Goal: Task Accomplishment & Management: Manage account settings

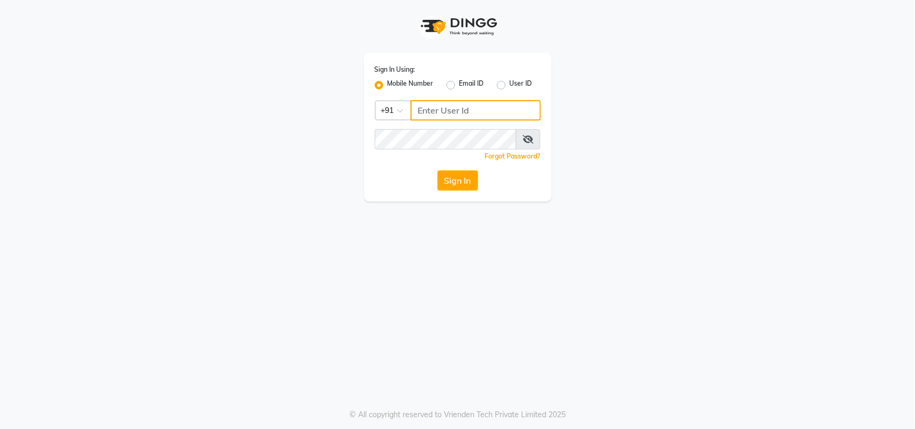
type input "8879743694"
click at [532, 138] on icon at bounding box center [528, 139] width 11 height 9
click at [460, 182] on button "Sign In" at bounding box center [457, 180] width 41 height 20
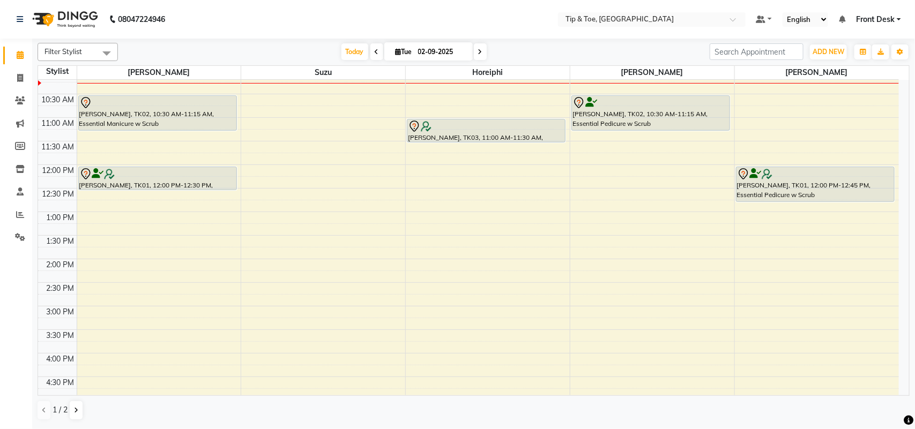
scroll to position [107, 0]
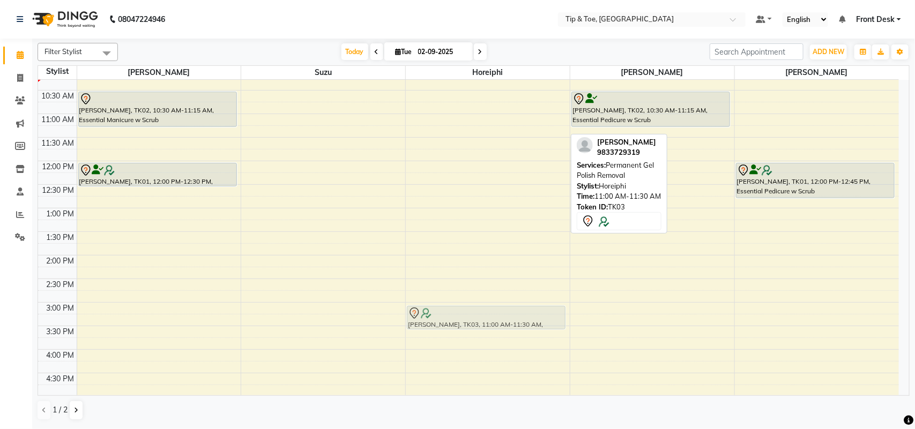
drag, startPoint x: 510, startPoint y: 122, endPoint x: 528, endPoint y: 314, distance: 193.2
click at [528, 314] on div "[PERSON_NAME], TK03, 11:00 AM-11:30 AM, Permanent Gel Polish Removal [PERSON_NA…" at bounding box center [488, 279] width 164 height 613
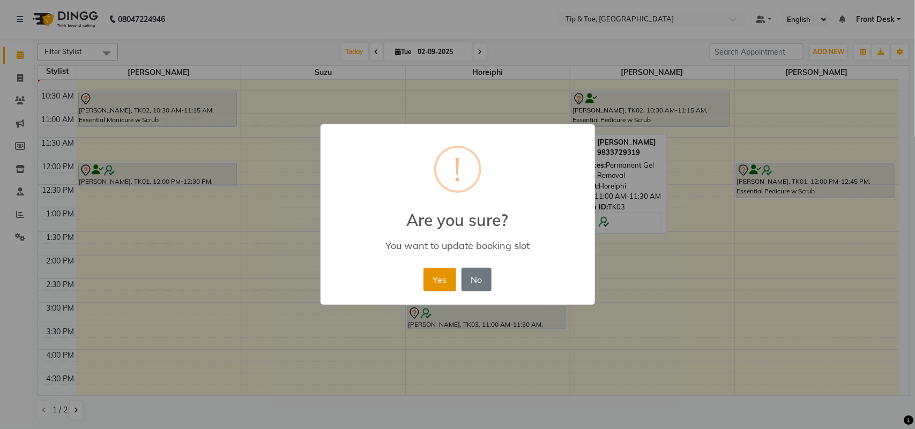
click at [436, 285] on button "Yes" at bounding box center [439, 280] width 33 height 24
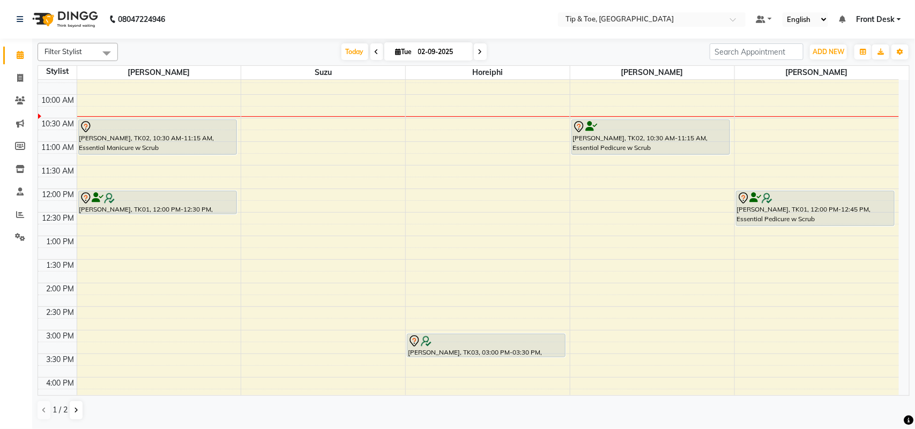
scroll to position [54, 0]
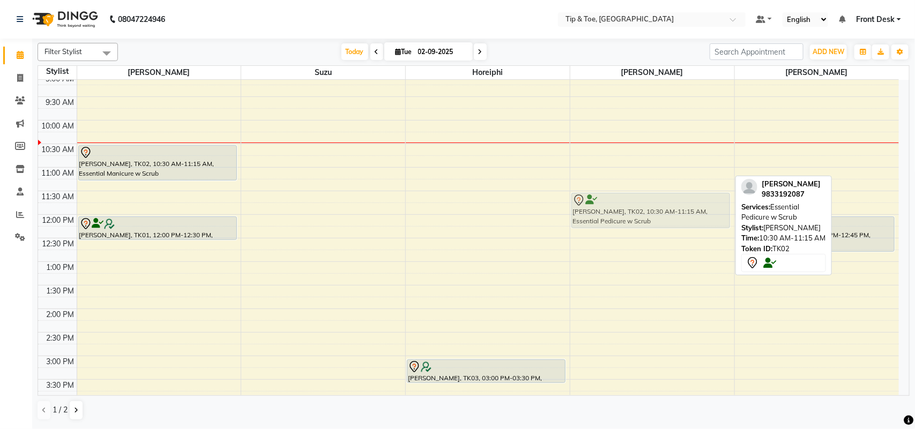
drag, startPoint x: 671, startPoint y: 159, endPoint x: 673, endPoint y: 202, distance: 42.9
click at [673, 202] on div "[PERSON_NAME], TK02, 10:30 AM-11:15 AM, Essential Pedicure w Scrub [PERSON_NAME…" at bounding box center [652, 332] width 164 height 613
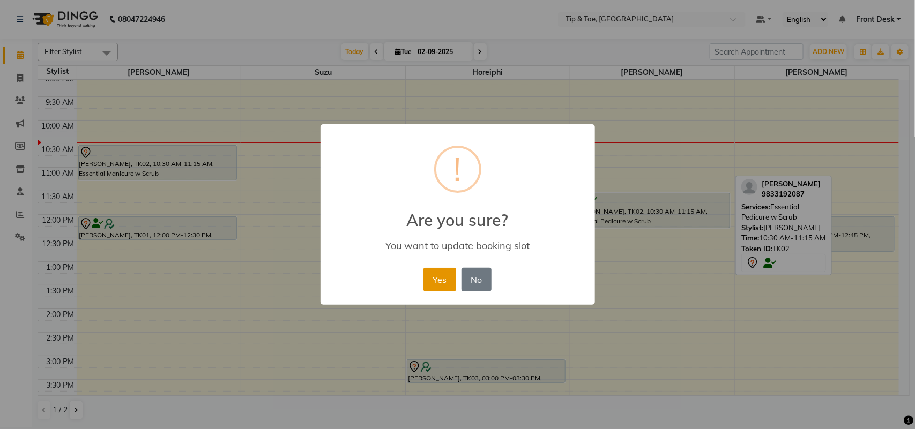
click at [448, 277] on button "Yes" at bounding box center [439, 280] width 33 height 24
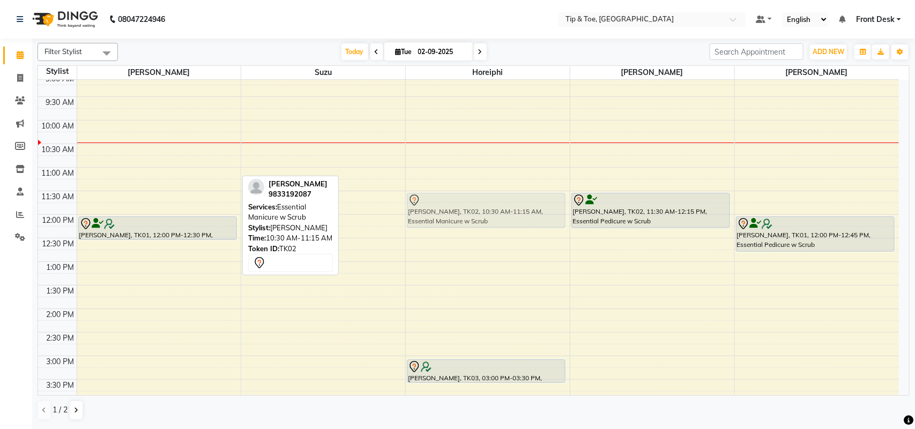
drag, startPoint x: 149, startPoint y: 167, endPoint x: 434, endPoint y: 211, distance: 288.5
click at [434, 211] on tr "[PERSON_NAME], TK02, 10:30 AM-11:15 AM, Essential Manicure w Scrub [PERSON_NAME…" at bounding box center [468, 332] width 861 height 613
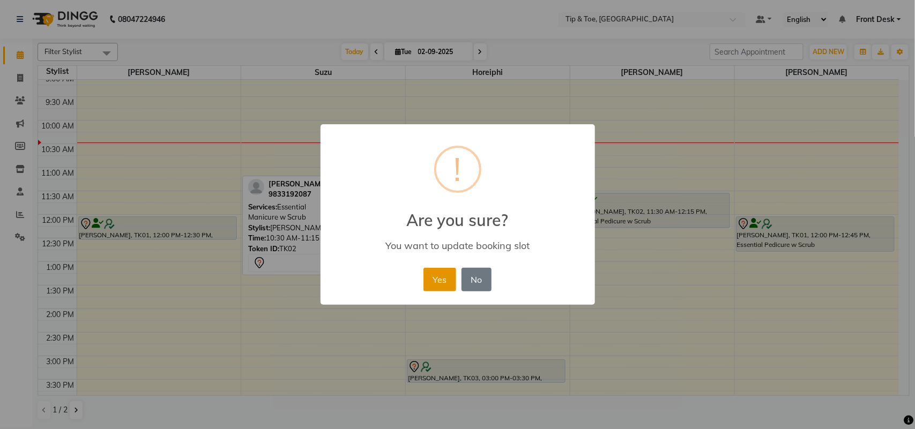
click at [437, 276] on button "Yes" at bounding box center [439, 280] width 33 height 24
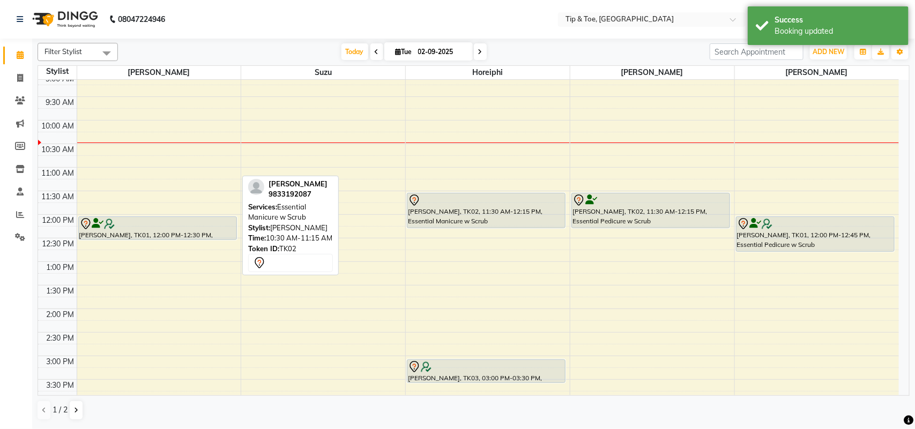
click at [427, 11] on nav "08047224946 Select Location × Tip & Toe, Peddar Road Default Panel My Panel Eng…" at bounding box center [457, 19] width 915 height 39
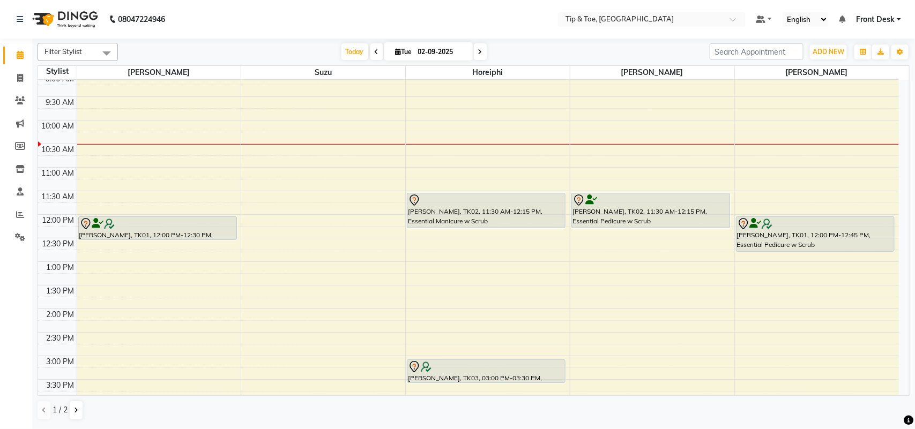
click at [592, 191] on div "8:00 AM 8:30 AM 9:00 AM 9:30 AM 10:00 AM 10:30 AM 11:00 AM 11:30 AM 12:00 PM 12…" at bounding box center [468, 332] width 861 height 613
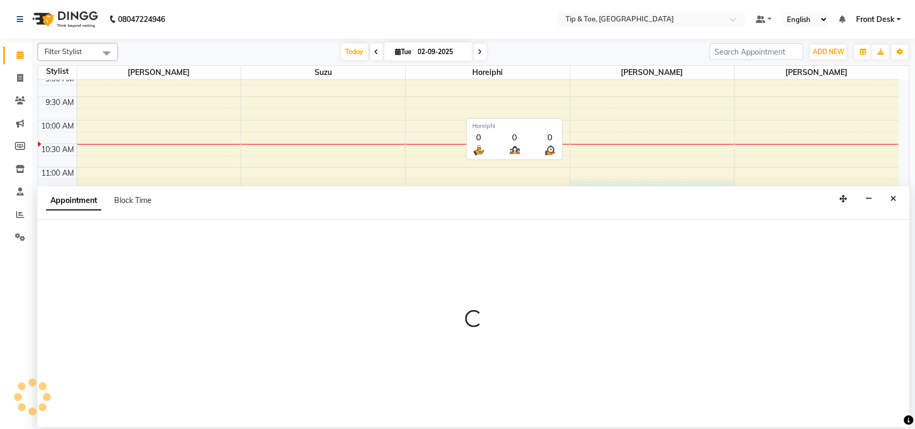
select select "38703"
select select "tentative"
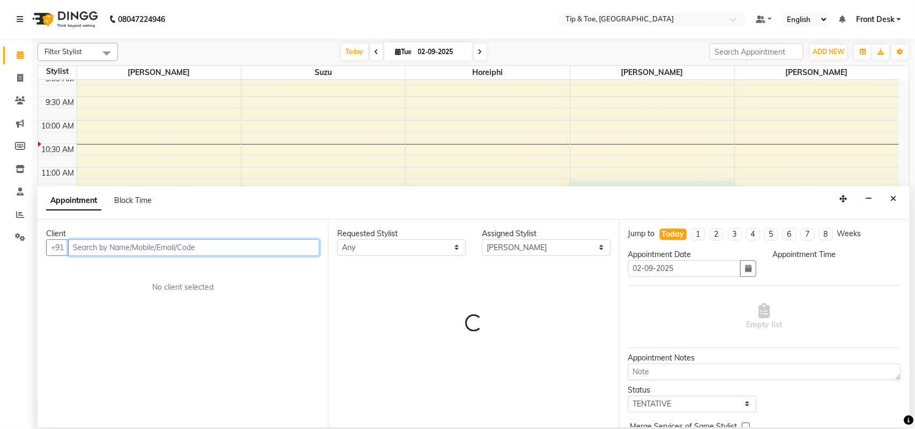
select select "675"
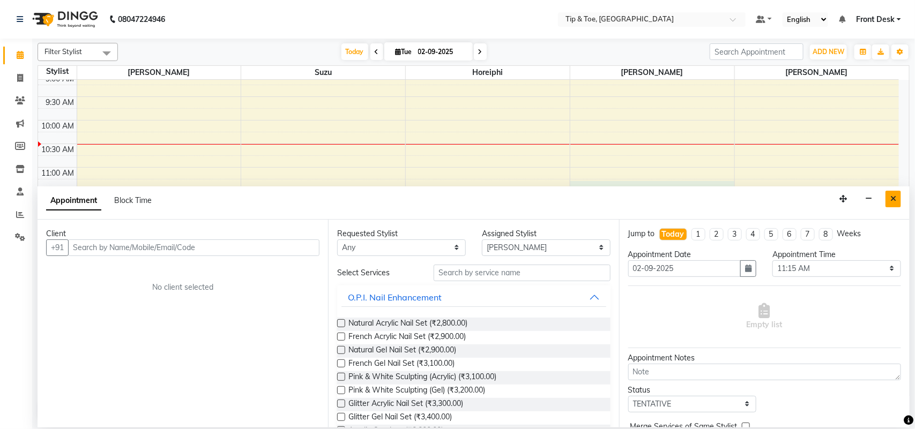
click at [894, 200] on icon "Close" at bounding box center [893, 199] width 6 height 8
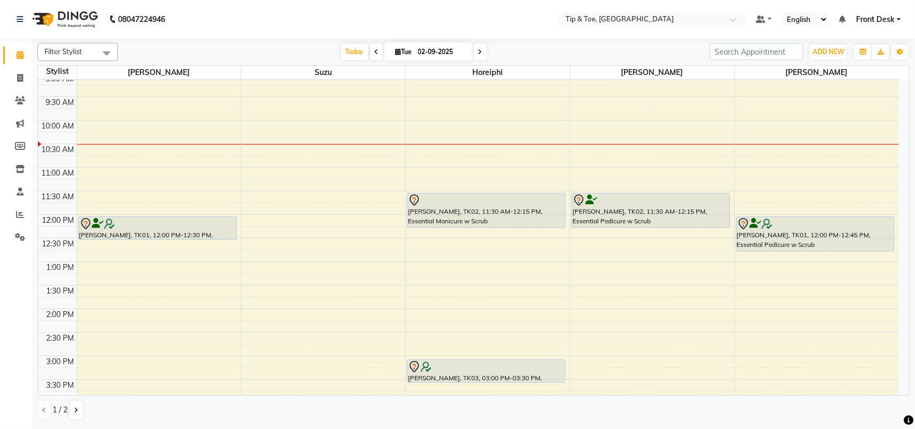
click at [627, 315] on div "8:00 AM 8:30 AM 9:00 AM 9:30 AM 10:00 AM 10:30 AM 11:00 AM 11:30 AM 12:00 PM 12…" at bounding box center [468, 332] width 861 height 613
select select "38703"
select select "tentative"
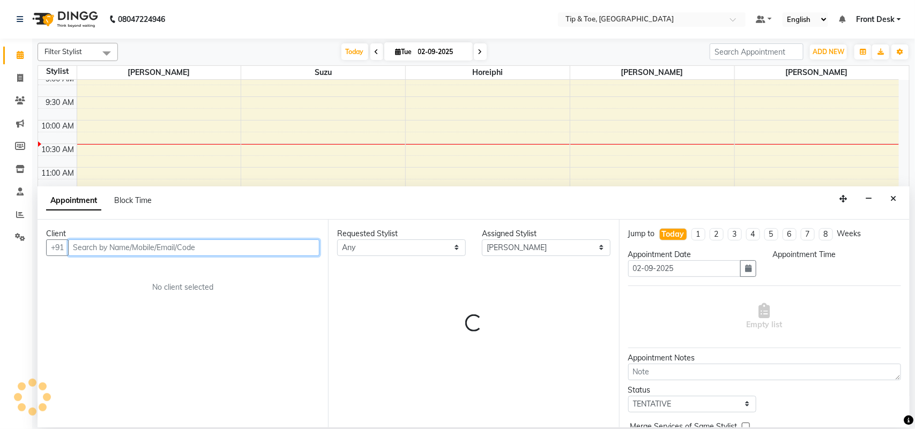
select select "840"
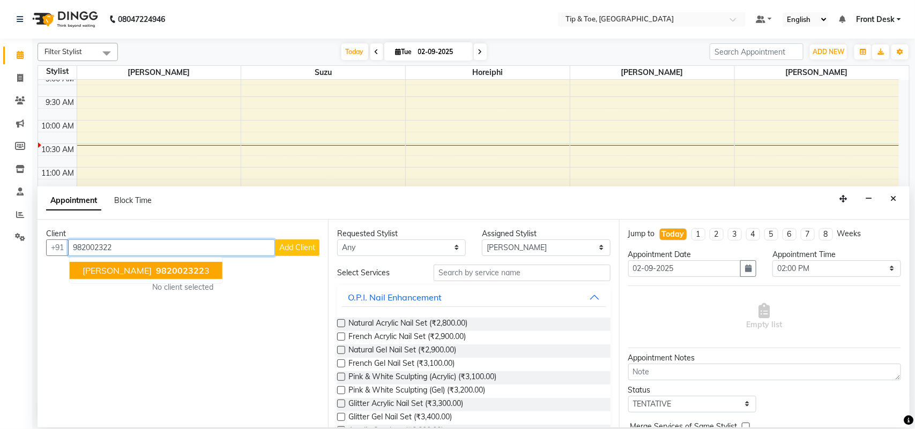
click at [156, 273] on span "982002322" at bounding box center [180, 270] width 48 height 11
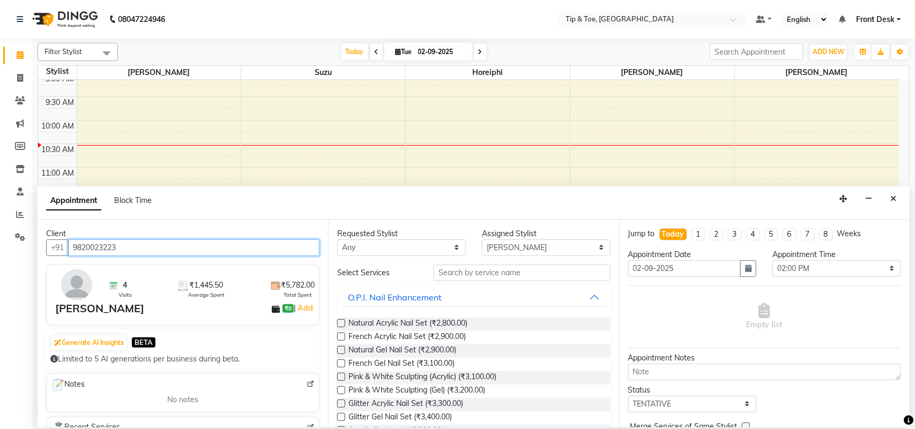
type input "9820023223"
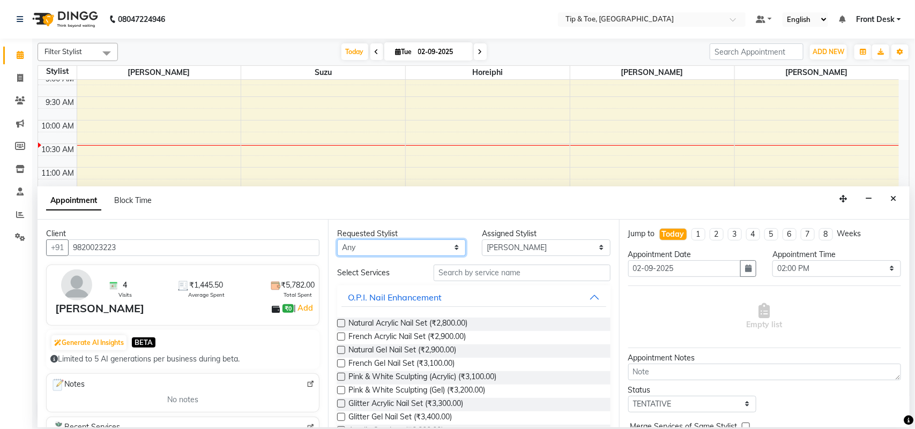
click at [406, 245] on select "Any [PERSON_NAME] Horeiphi [PERSON_NAME] [PERSON_NAME] Suzu" at bounding box center [401, 248] width 129 height 17
select select "38703"
click at [337, 240] on select "Any [PERSON_NAME] Horeiphi [PERSON_NAME] [PERSON_NAME] Suzu" at bounding box center [401, 248] width 129 height 17
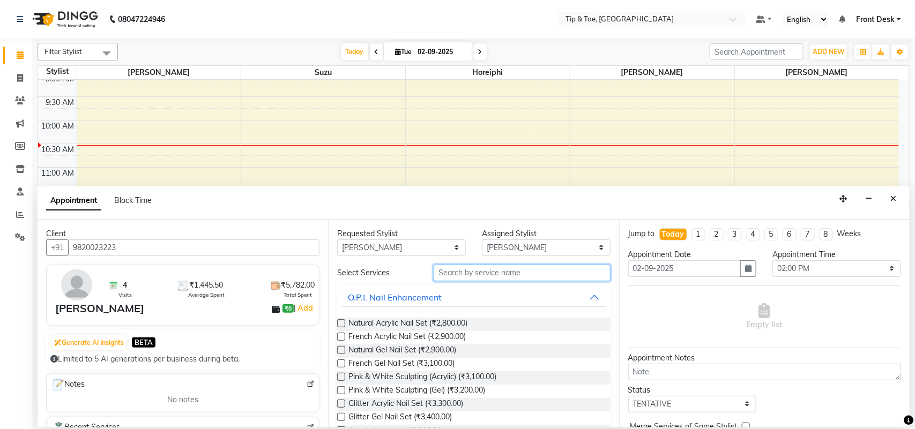
click at [507, 273] on input "text" at bounding box center [522, 273] width 177 height 17
type input "P"
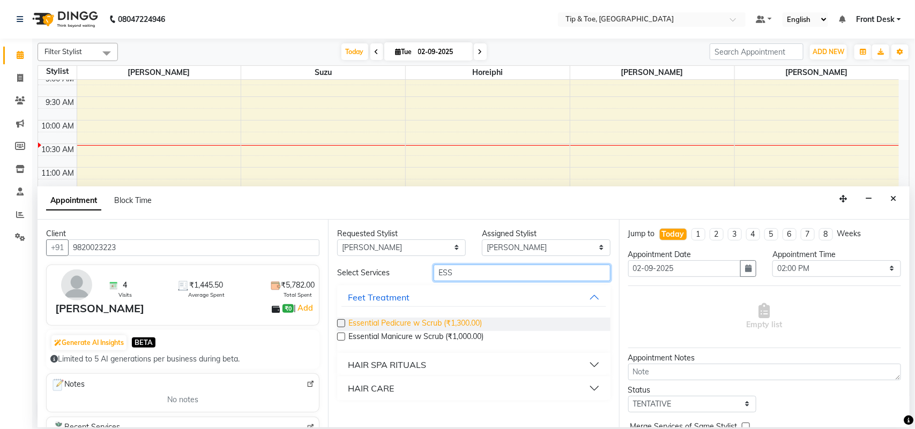
type input "ESS"
click at [436, 322] on span "Essential Pedicure w Scrub (₹1,300.00)" at bounding box center [414, 324] width 133 height 13
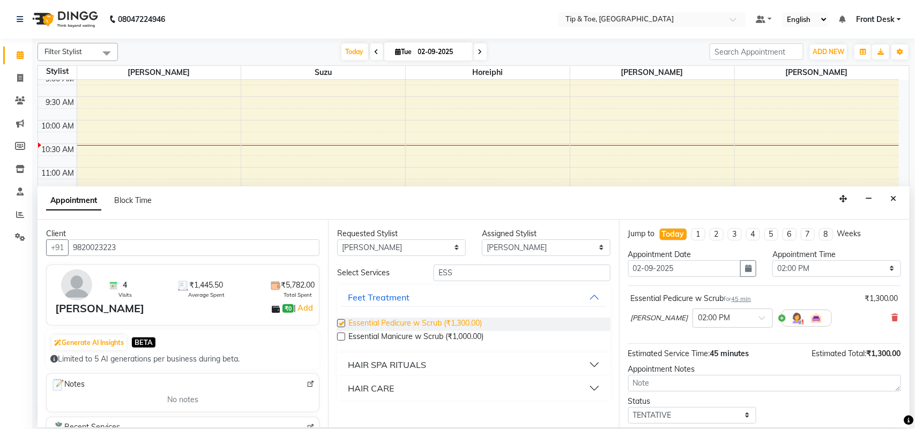
checkbox input "false"
click at [435, 255] on select "Any [PERSON_NAME] Horeiphi [PERSON_NAME] [PERSON_NAME] Suzu" at bounding box center [401, 248] width 129 height 17
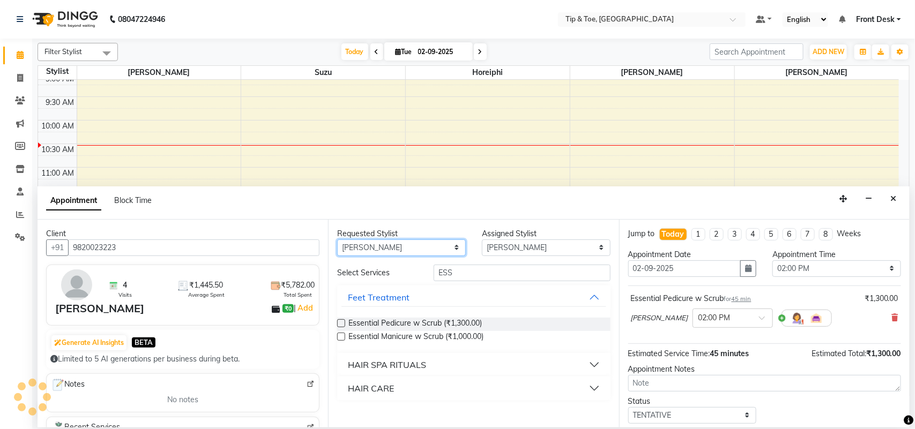
select select "null"
click at [337, 240] on select "Any [PERSON_NAME] Horeiphi [PERSON_NAME] [PERSON_NAME] Suzu" at bounding box center [401, 248] width 129 height 17
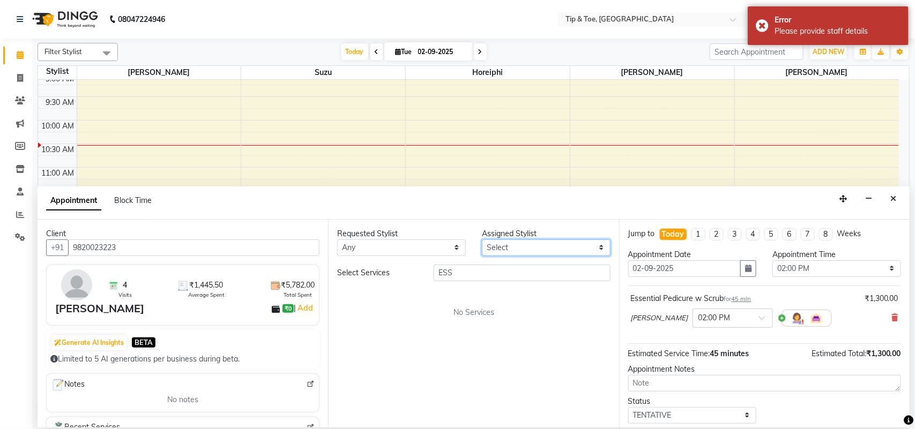
click at [527, 250] on select "Select [PERSON_NAME] Horeiphi [PERSON_NAME] [PERSON_NAME] Suzu" at bounding box center [546, 248] width 129 height 17
select select "38741"
click at [482, 240] on select "Select [PERSON_NAME] Horeiphi [PERSON_NAME] [PERSON_NAME] Suzu" at bounding box center [546, 248] width 129 height 17
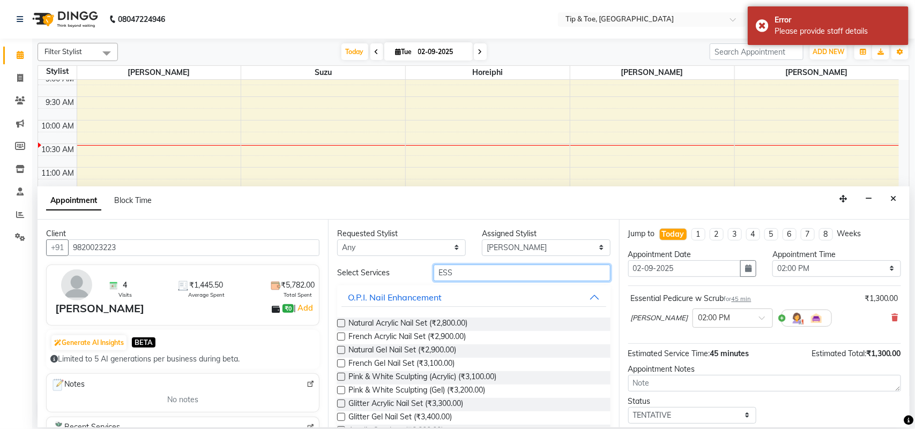
click at [467, 277] on input "ESS" at bounding box center [522, 273] width 177 height 17
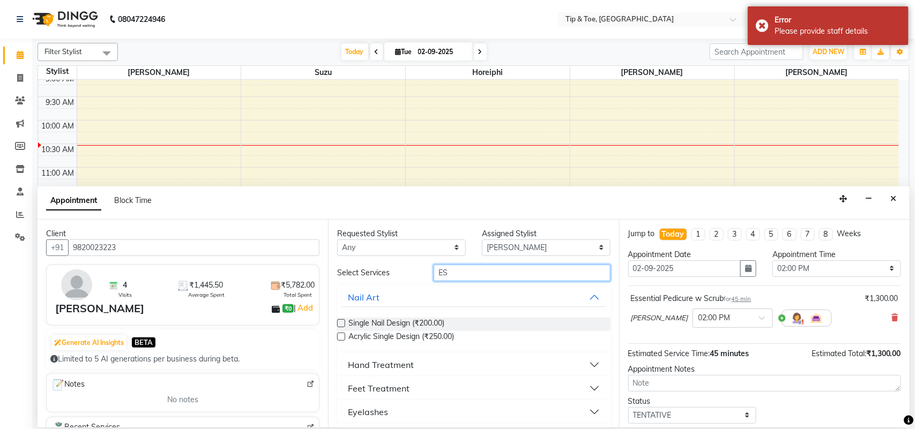
type input "ESS"
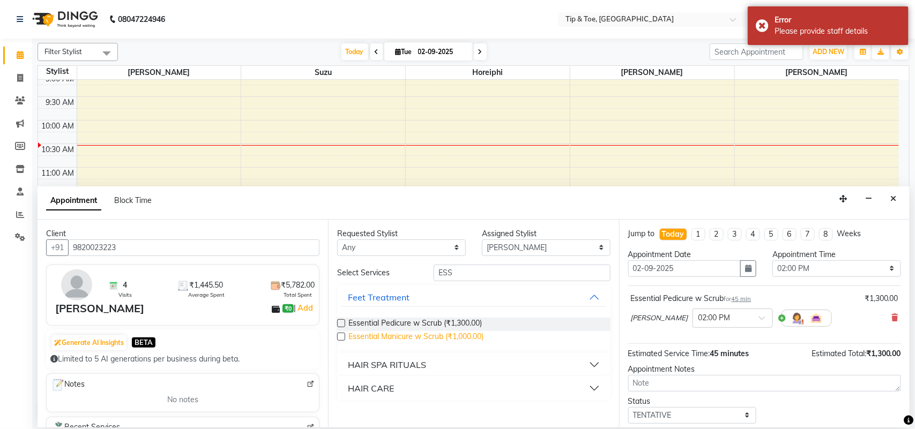
click at [415, 335] on span "Essential Manicure w Scrub (₹1,000.00)" at bounding box center [415, 337] width 135 height 13
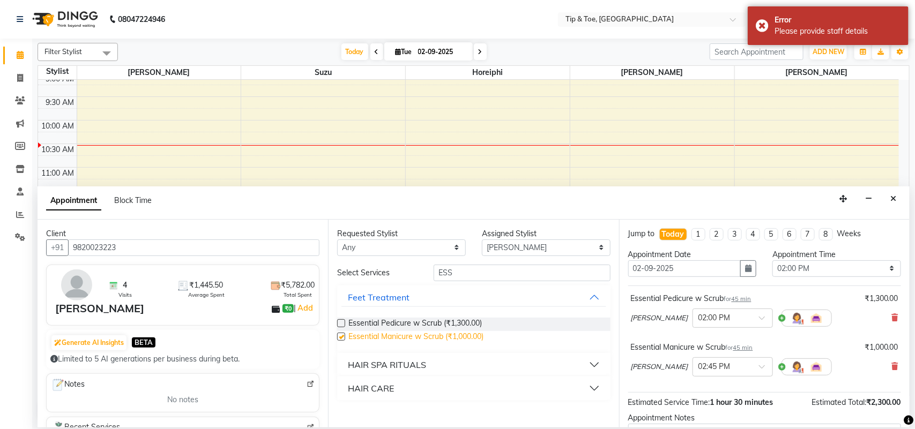
checkbox input "false"
click at [759, 365] on span at bounding box center [765, 369] width 13 height 11
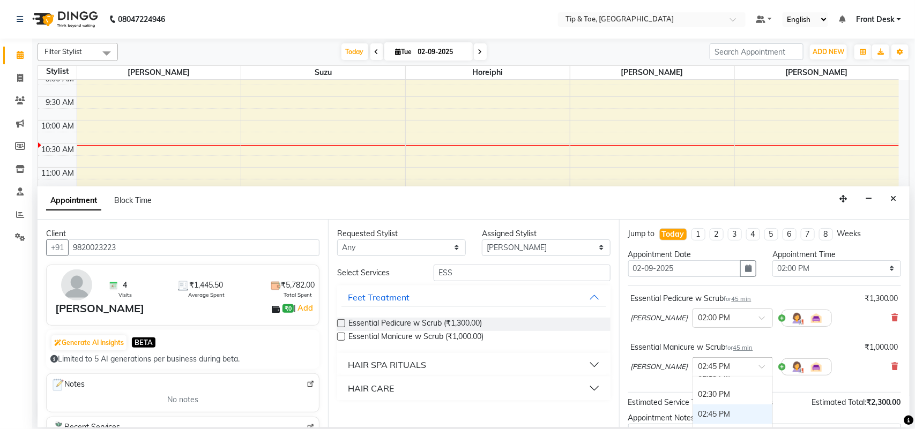
scroll to position [405, 0]
click at [693, 382] on div "02:00 PM" at bounding box center [732, 381] width 79 height 20
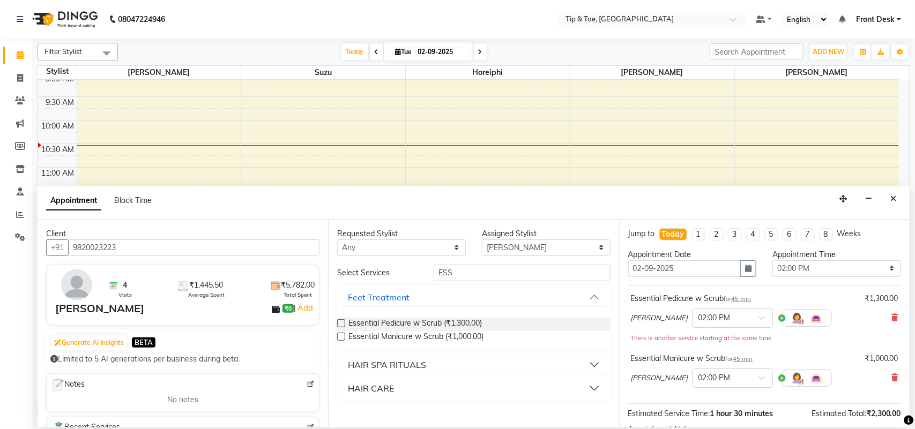
click at [819, 371] on div "[PERSON_NAME] × 02:00 PM" at bounding box center [764, 378] width 267 height 28
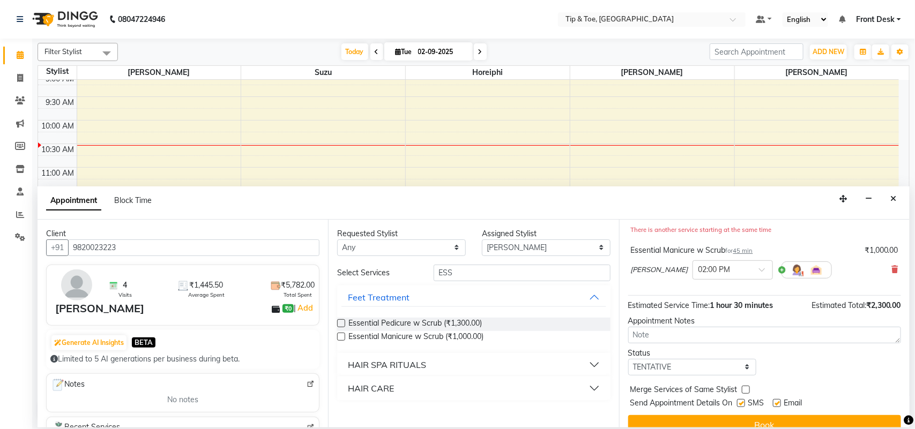
scroll to position [125, 0]
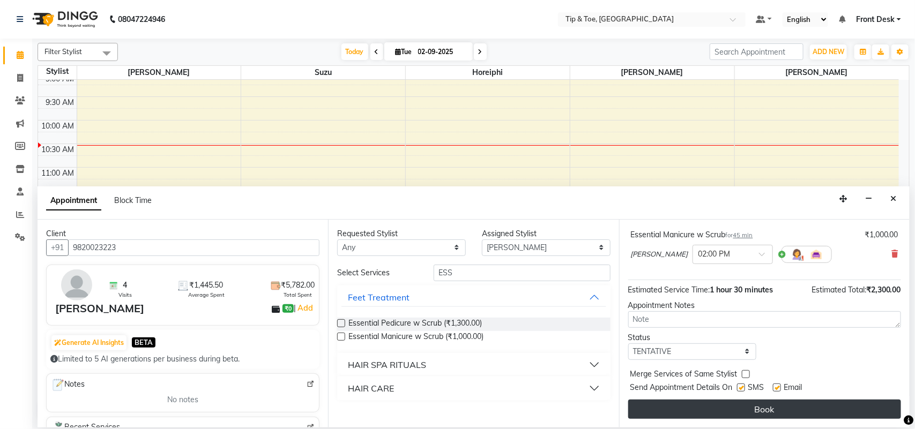
click at [823, 408] on button "Book" at bounding box center [764, 409] width 273 height 19
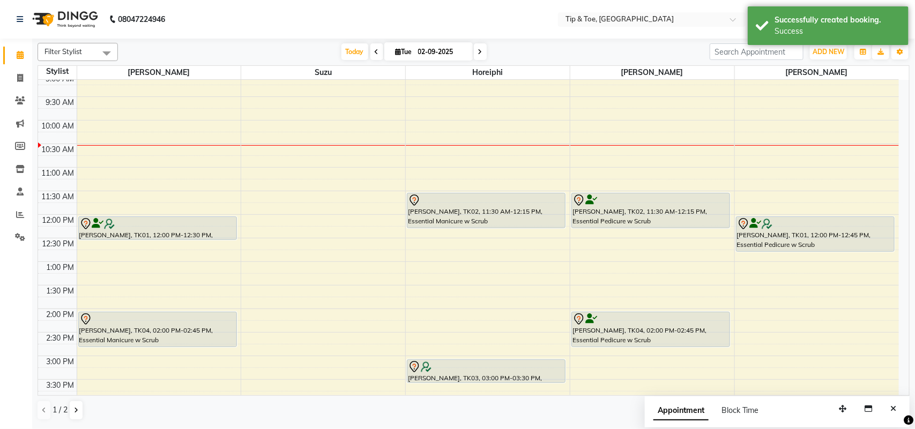
click at [404, 55] on span "Tue" at bounding box center [404, 52] width 22 height 8
select select "9"
select select "2025"
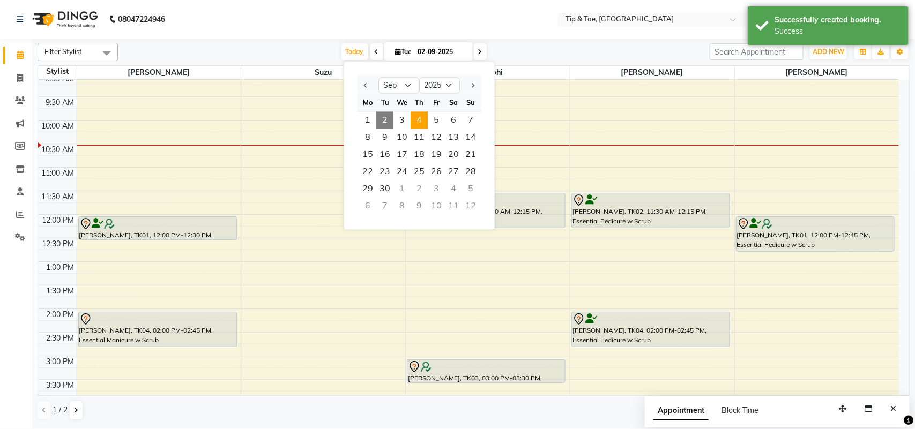
click at [421, 119] on span "4" at bounding box center [419, 120] width 17 height 17
type input "[DATE]"
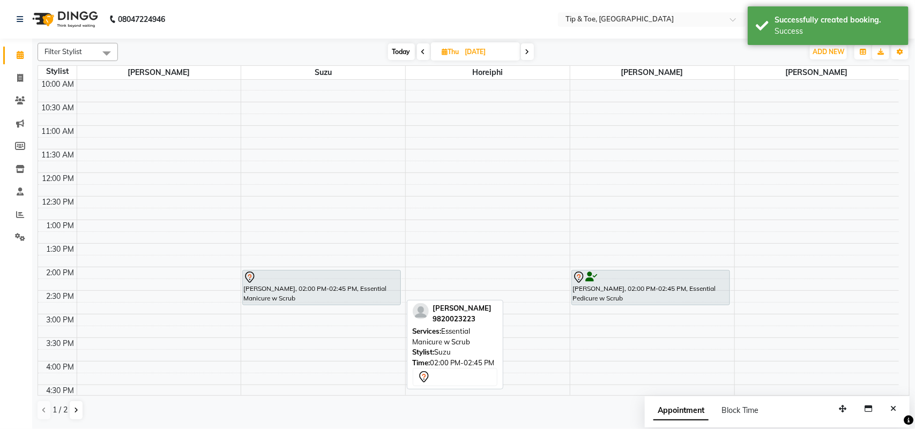
click at [301, 278] on div at bounding box center [321, 277] width 157 height 13
select select "7"
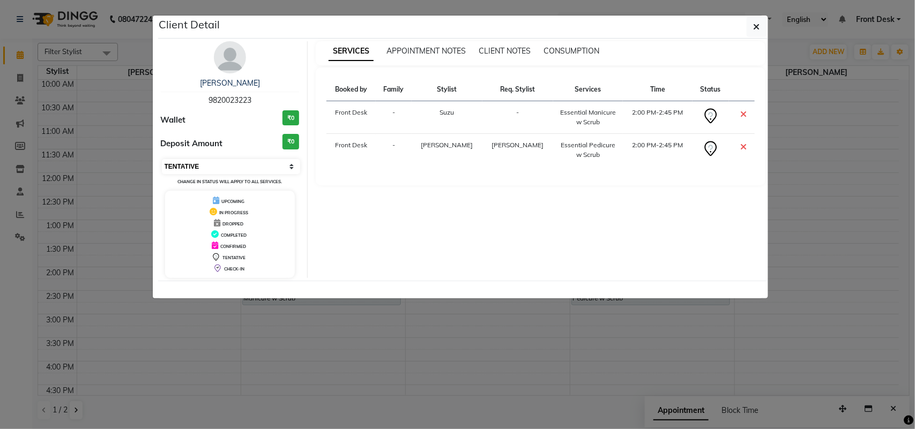
click at [242, 167] on select "Select CONFIRMED TENTATIVE" at bounding box center [231, 166] width 139 height 15
click at [294, 167] on select "Select CONFIRMED TENTATIVE" at bounding box center [231, 166] width 139 height 15
click at [162, 159] on select "Select CONFIRMED TENTATIVE" at bounding box center [231, 166] width 139 height 15
click at [283, 165] on select "Select CONFIRMED TENTATIVE" at bounding box center [231, 166] width 139 height 15
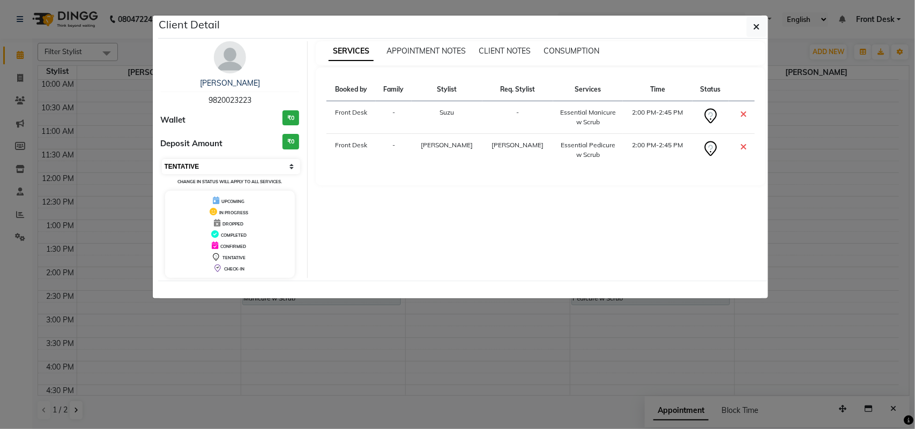
click at [293, 166] on select "Select CONFIRMED TENTATIVE" at bounding box center [231, 166] width 139 height 15
click at [742, 113] on icon at bounding box center [744, 114] width 6 height 9
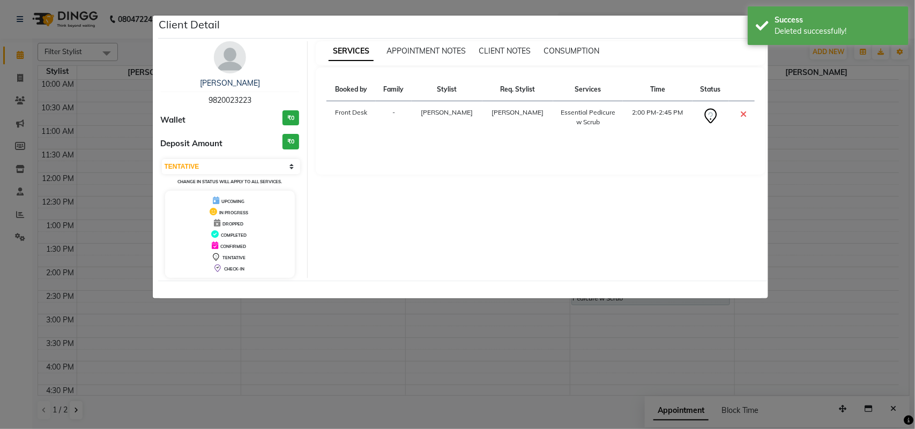
click at [742, 113] on icon at bounding box center [744, 114] width 6 height 9
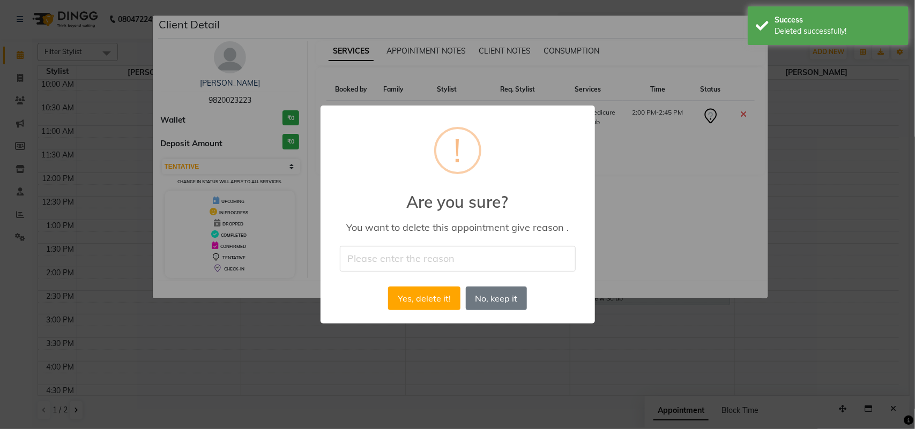
click at [429, 256] on input "text" at bounding box center [458, 258] width 236 height 25
type input "c"
click at [427, 291] on button "Yes, delete it!" at bounding box center [424, 299] width 72 height 24
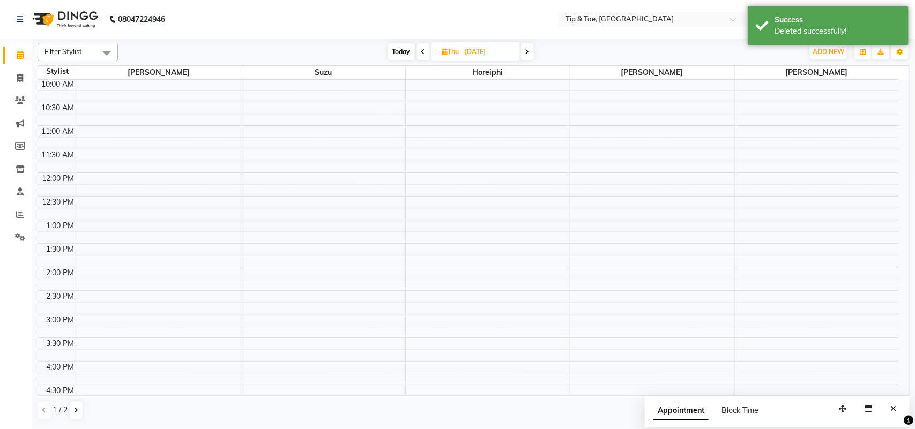
click at [399, 51] on span "Today" at bounding box center [401, 51] width 27 height 17
type input "02-09-2025"
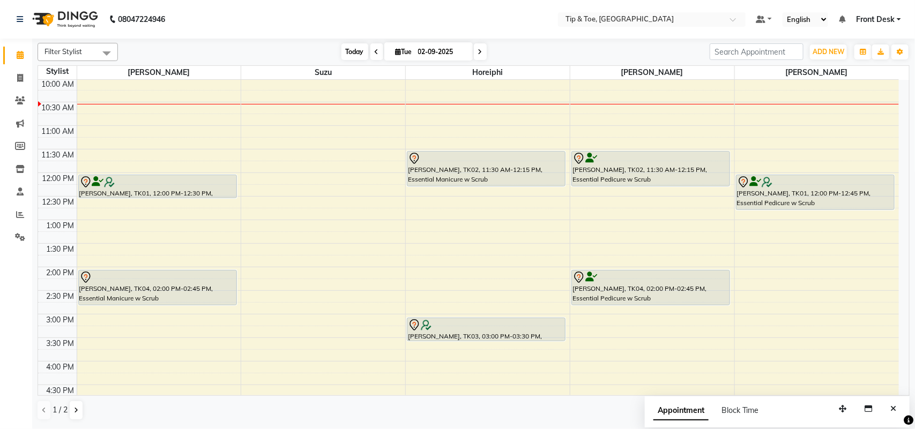
click at [399, 51] on span "Tue" at bounding box center [404, 52] width 22 height 8
select select "9"
select select "2025"
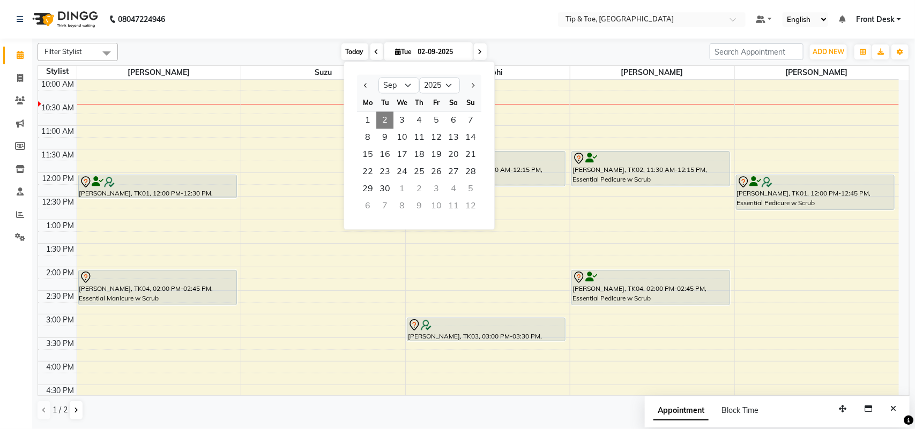
click at [357, 55] on span "Today" at bounding box center [354, 51] width 27 height 17
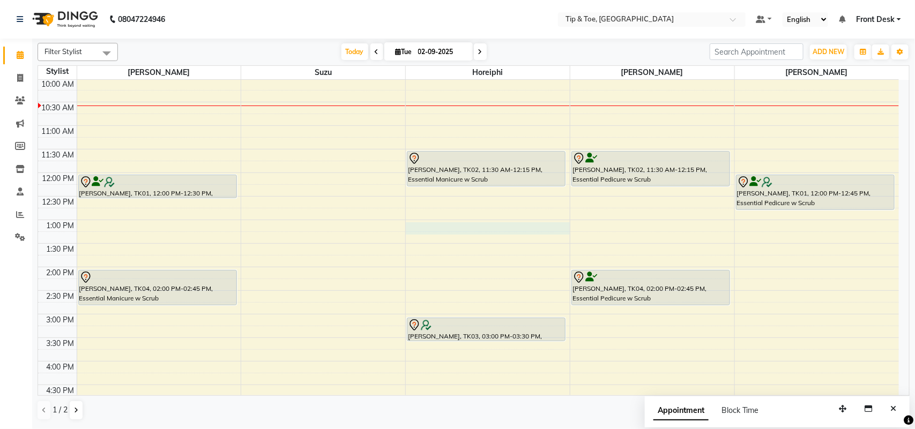
click at [445, 224] on div "8:00 AM 8:30 AM 9:00 AM 9:30 AM 10:00 AM 10:30 AM 11:00 AM 11:30 AM 12:00 PM 12…" at bounding box center [468, 290] width 861 height 613
select select "38767"
select select "tentative"
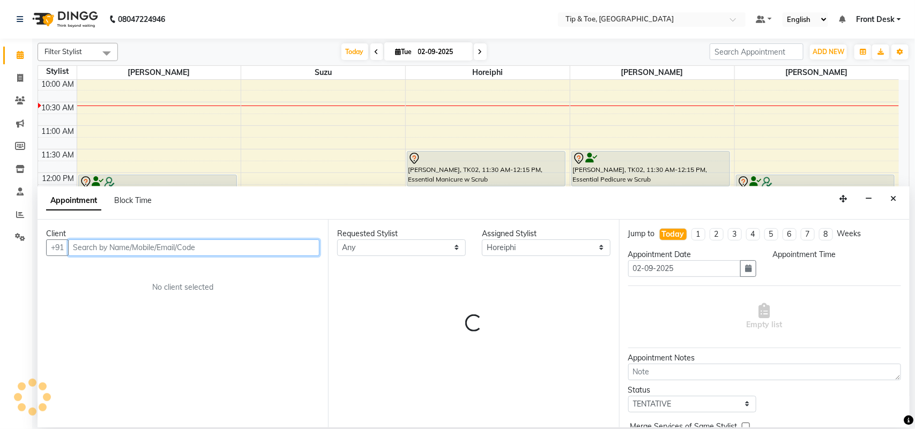
select select "780"
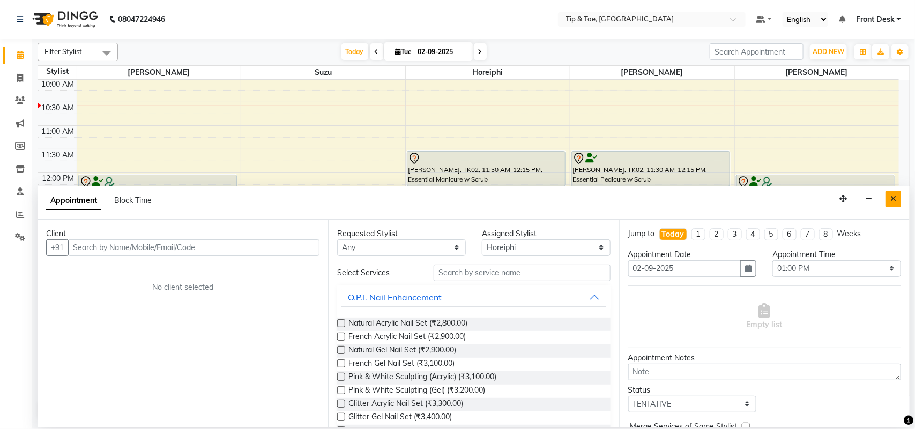
click at [898, 201] on button "Close" at bounding box center [893, 199] width 16 height 17
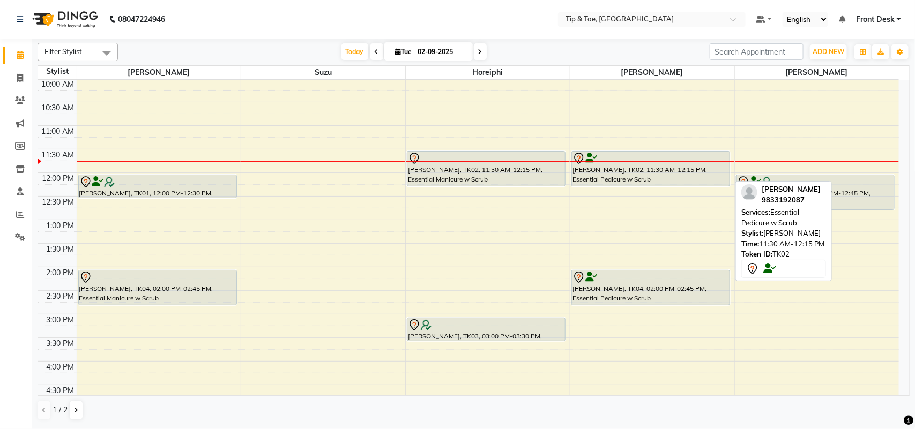
click at [643, 170] on div "[PERSON_NAME], TK02, 11:30 AM-12:15 PM, Essential Pedicure w Scrub" at bounding box center [651, 169] width 158 height 34
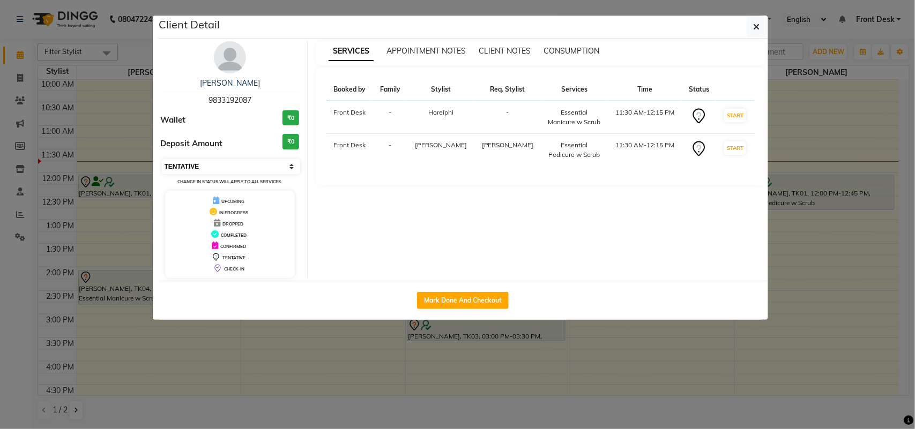
click at [216, 170] on select "Select IN SERVICE CONFIRMED TENTATIVE CHECK IN MARK DONE DROPPED UPCOMING" at bounding box center [231, 166] width 139 height 15
select select "1"
click at [162, 159] on select "Select IN SERVICE CONFIRMED TENTATIVE CHECK IN MARK DONE DROPPED UPCOMING" at bounding box center [231, 166] width 139 height 15
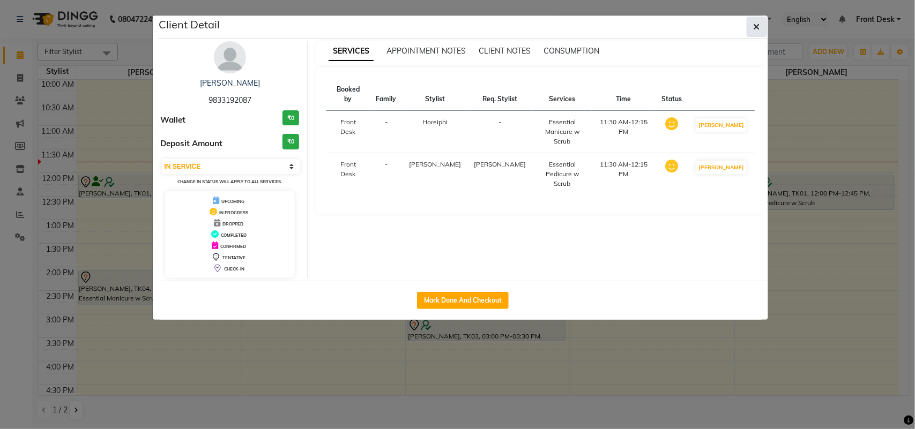
click at [759, 20] on button "button" at bounding box center [757, 27] width 20 height 20
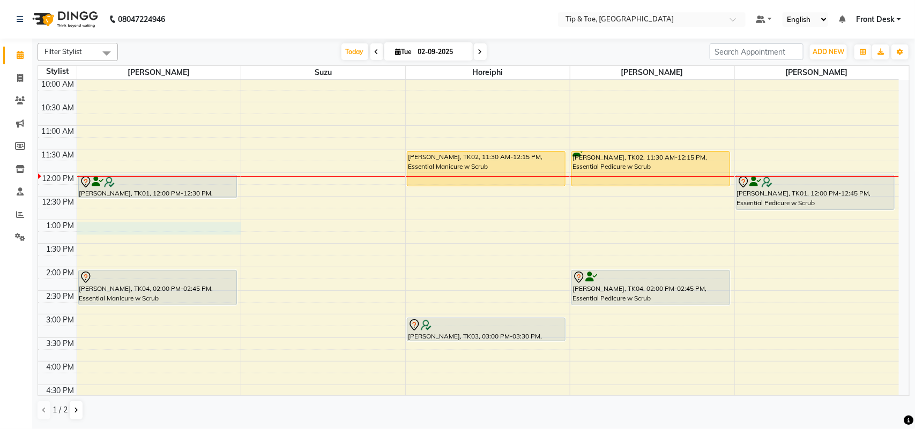
click at [137, 224] on div "8:00 AM 8:30 AM 9:00 AM 9:30 AM 10:00 AM 10:30 AM 11:00 AM 11:30 AM 12:00 PM 12…" at bounding box center [468, 290] width 861 height 613
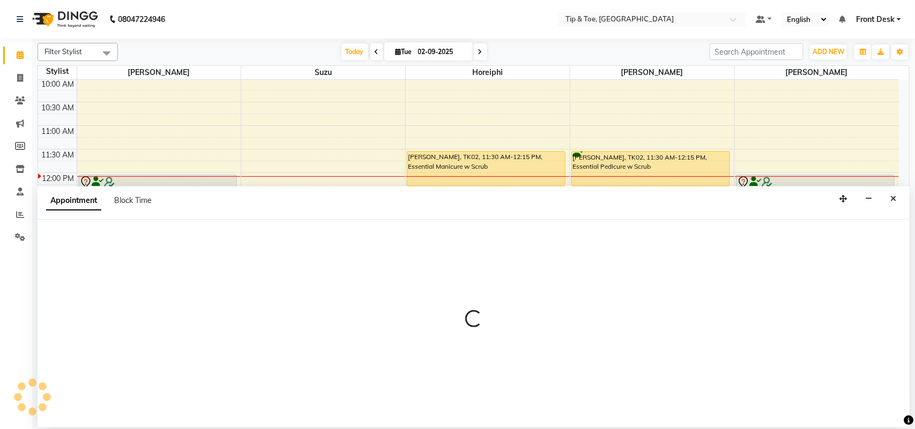
select select "38741"
select select "780"
select select "tentative"
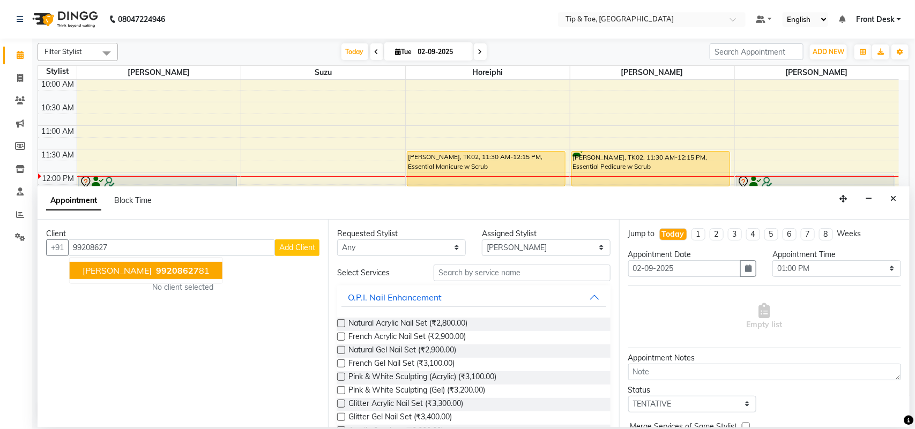
click at [190, 274] on ngb-highlight "99208627 81" at bounding box center [182, 270] width 56 height 11
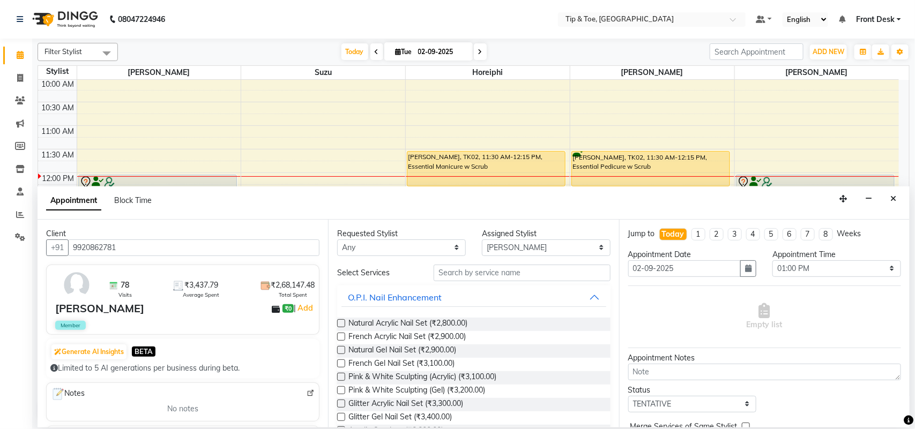
type input "9920862781"
click at [419, 244] on select "Any [PERSON_NAME] Horeiphi [PERSON_NAME] [PERSON_NAME] Suzu" at bounding box center [401, 248] width 129 height 17
select select "38741"
click at [337, 240] on select "Any [PERSON_NAME] Horeiphi [PERSON_NAME] [PERSON_NAME] Suzu" at bounding box center [401, 248] width 129 height 17
click at [453, 270] on input "text" at bounding box center [522, 273] width 177 height 17
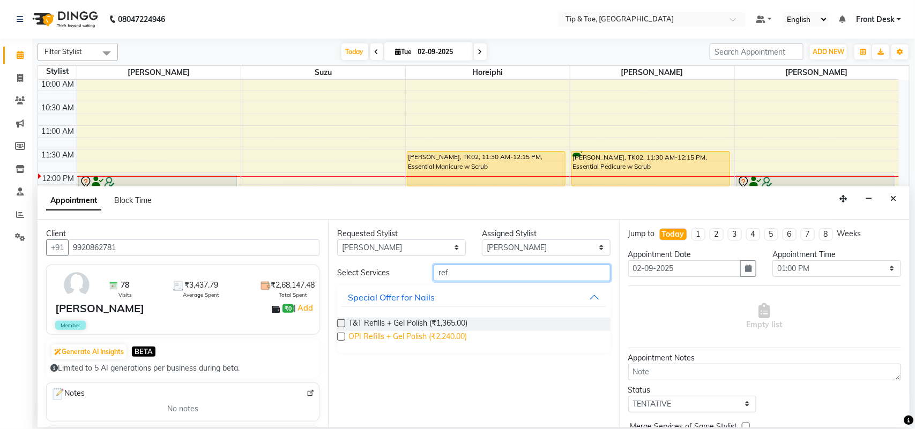
type input "ref"
click at [456, 336] on span "OPI Refills + Gel Polish (₹2,240.00)" at bounding box center [407, 337] width 118 height 13
checkbox input "false"
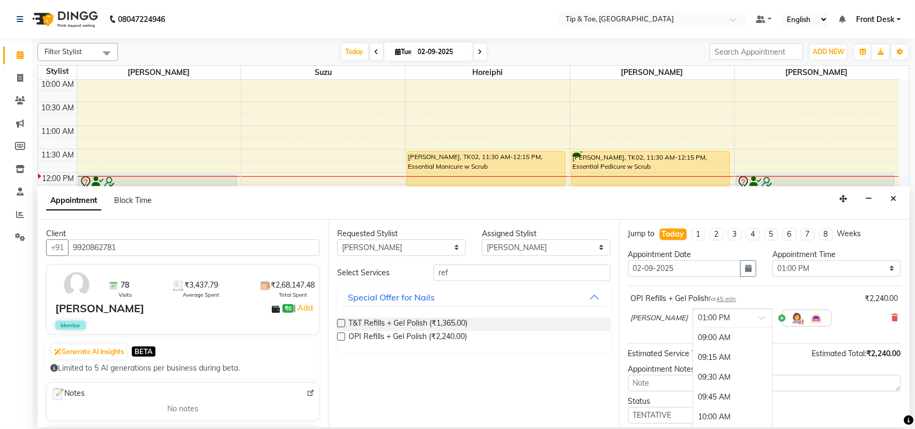
scroll to position [320, 0]
click at [759, 317] on span at bounding box center [765, 321] width 13 height 11
click at [693, 360] on div "01:15 PM" at bounding box center [732, 357] width 79 height 20
click at [794, 412] on div "Status Select TENTATIVE CONFIRM CHECK-IN UPCOMING" at bounding box center [764, 410] width 289 height 28
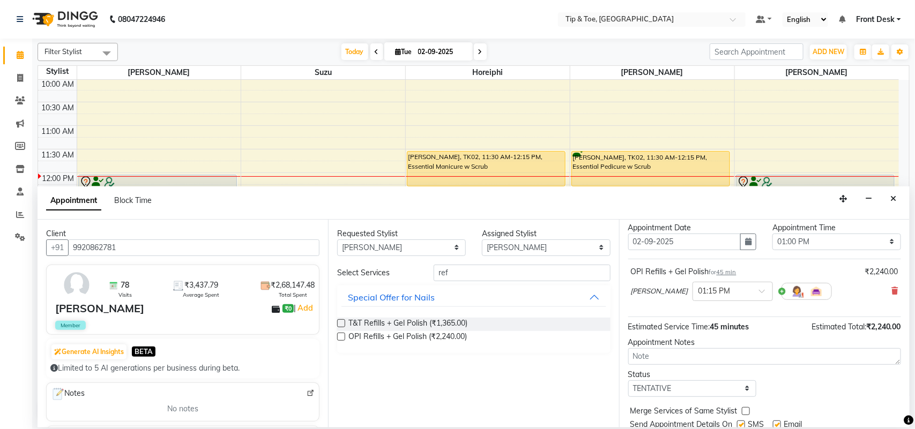
scroll to position [65, 0]
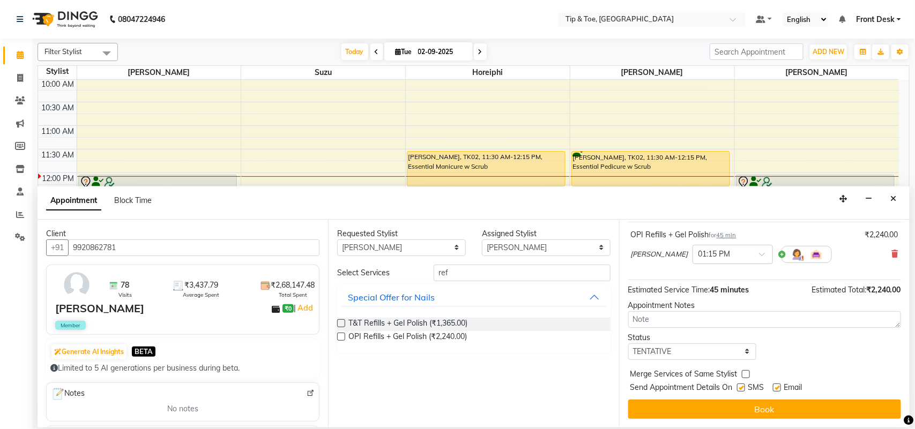
click at [794, 412] on button "Book" at bounding box center [764, 409] width 273 height 19
